Goal: Task Accomplishment & Management: Manage account settings

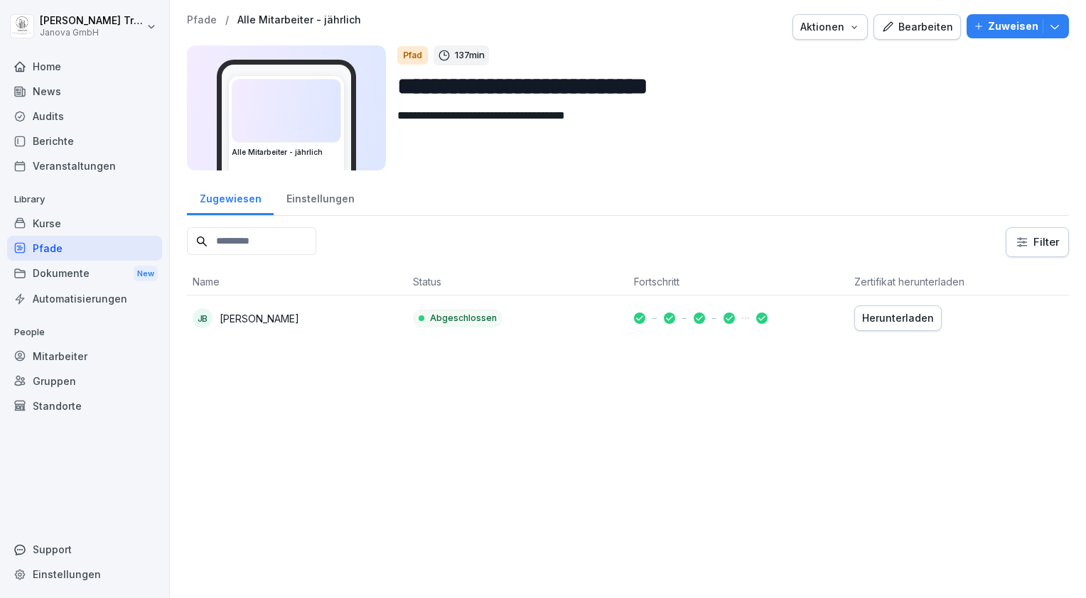
click at [906, 28] on div "Bearbeiten" at bounding box center [917, 27] width 72 height 16
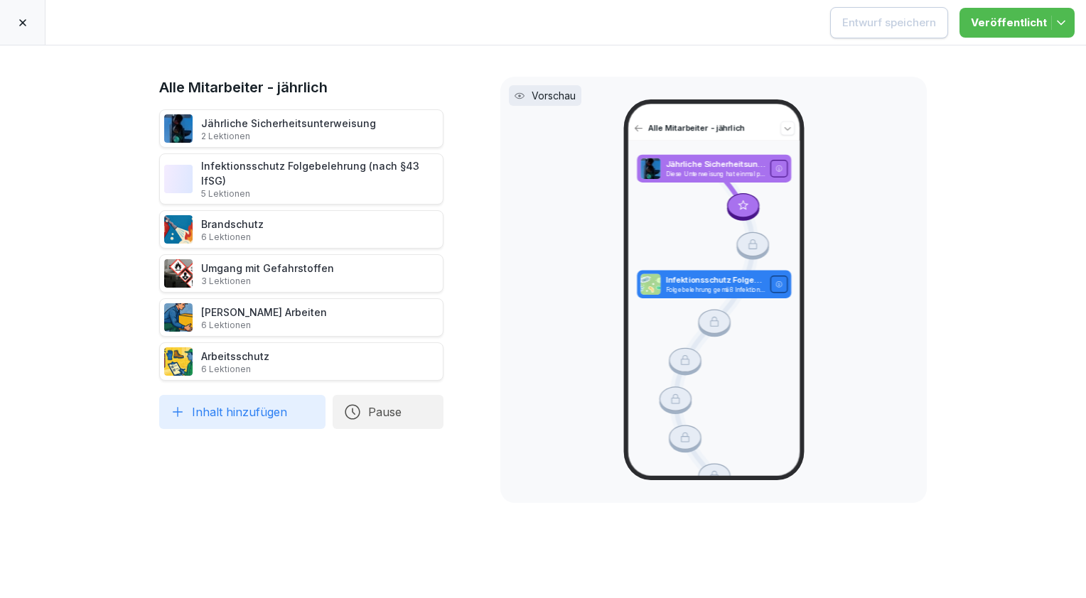
click at [34, 20] on div at bounding box center [22, 22] width 45 height 45
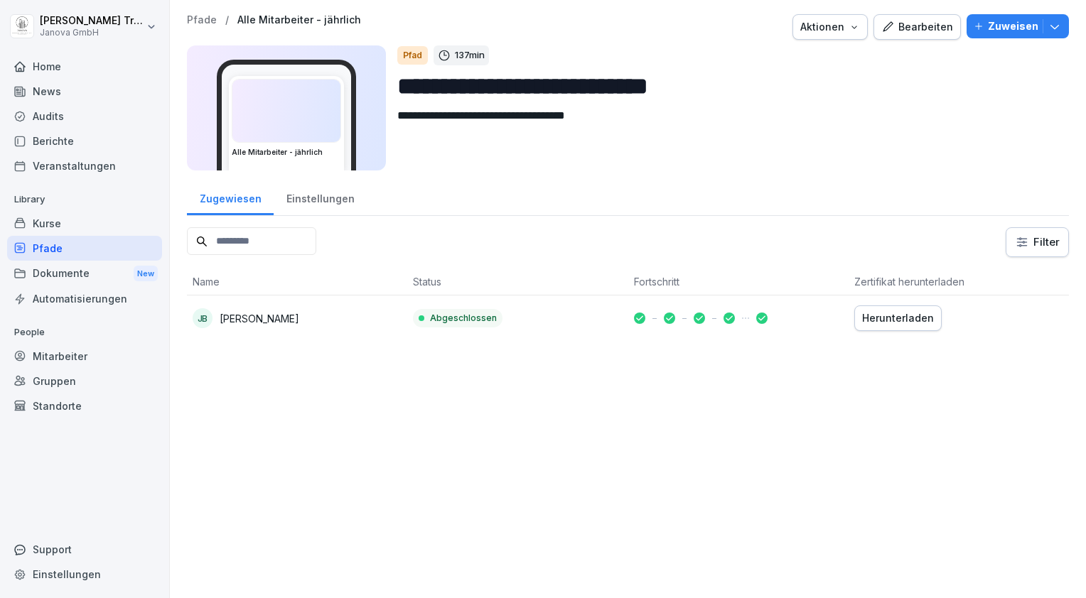
click at [70, 252] on div "Pfade" at bounding box center [84, 248] width 155 height 25
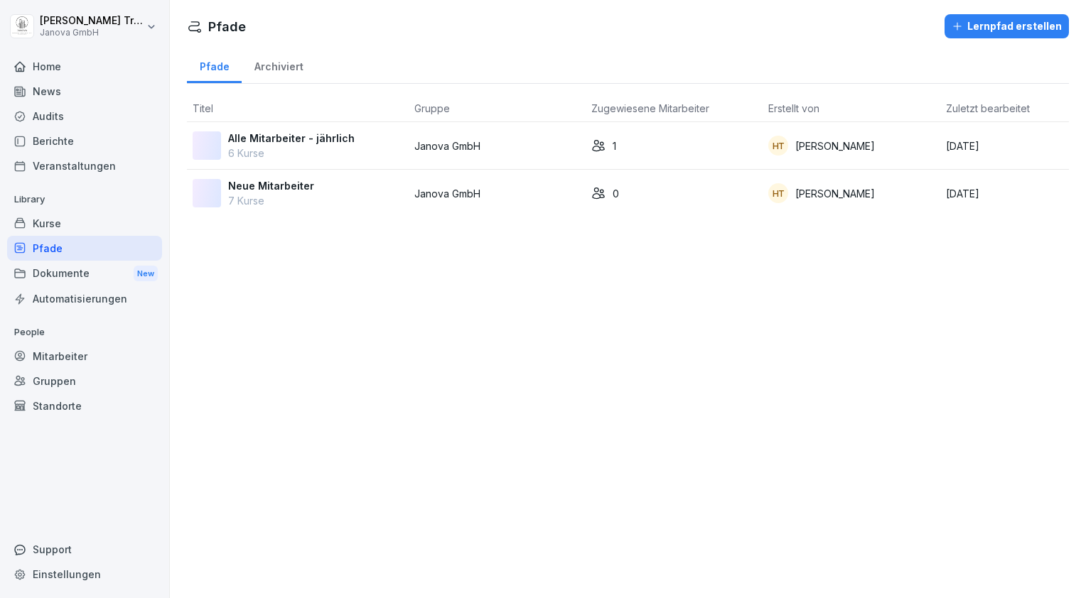
click at [296, 183] on p "Neue Mitarbeiter" at bounding box center [271, 185] width 86 height 15
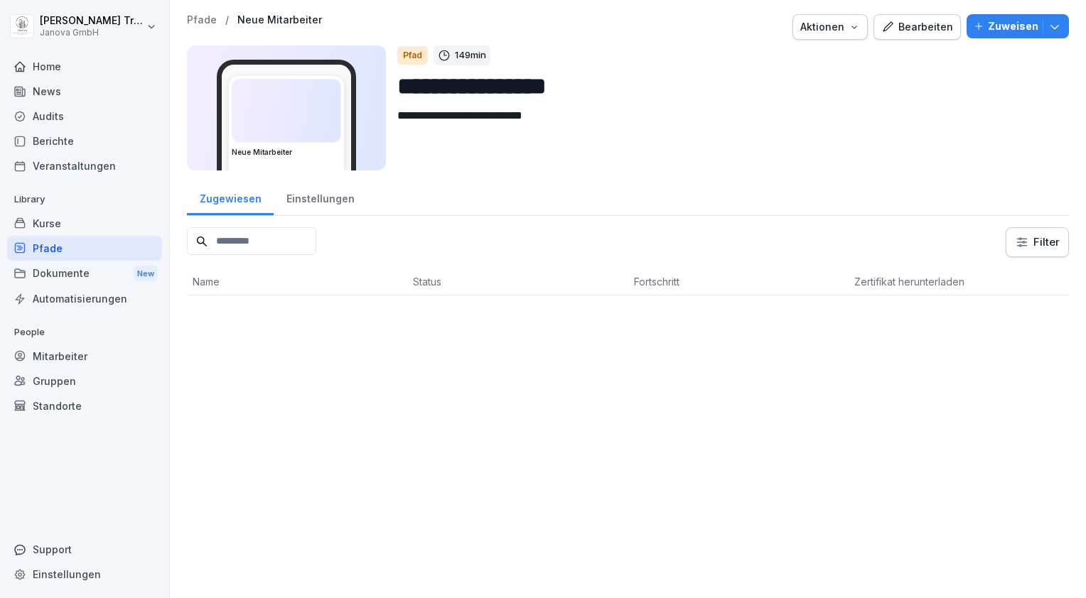
click at [921, 23] on div "Bearbeiten" at bounding box center [917, 27] width 72 height 16
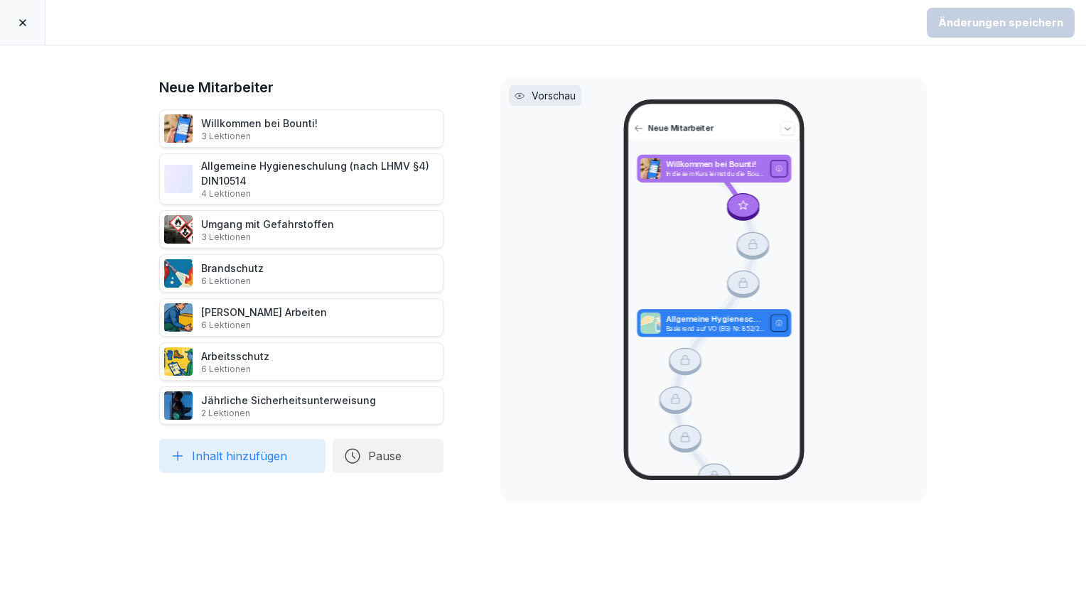
click at [26, 21] on icon at bounding box center [22, 22] width 11 height 11
